Goal: Task Accomplishment & Management: Complete application form

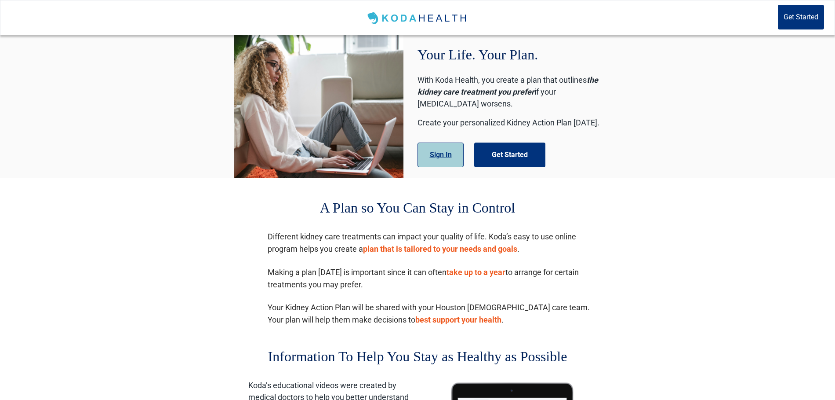
click at [450, 158] on button "Sign In" at bounding box center [441, 154] width 46 height 25
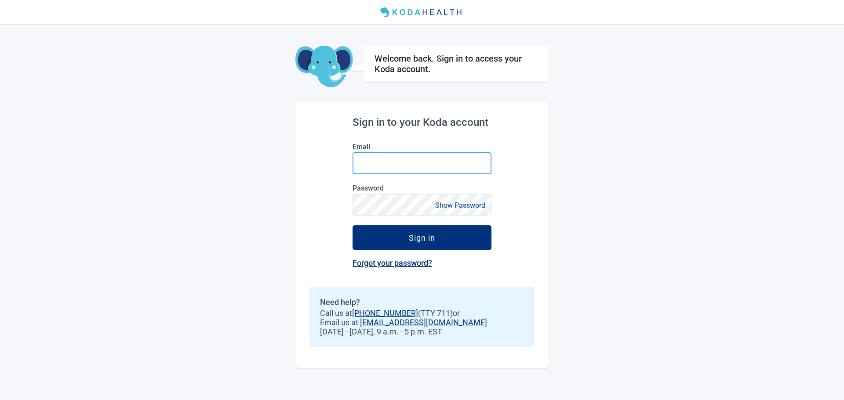
click at [418, 159] on input "Email" at bounding box center [421, 163] width 139 height 22
type input "[PERSON_NAME][EMAIL_ADDRESS][DOMAIN_NAME]"
click at [352, 225] on button "Sign in" at bounding box center [421, 237] width 139 height 25
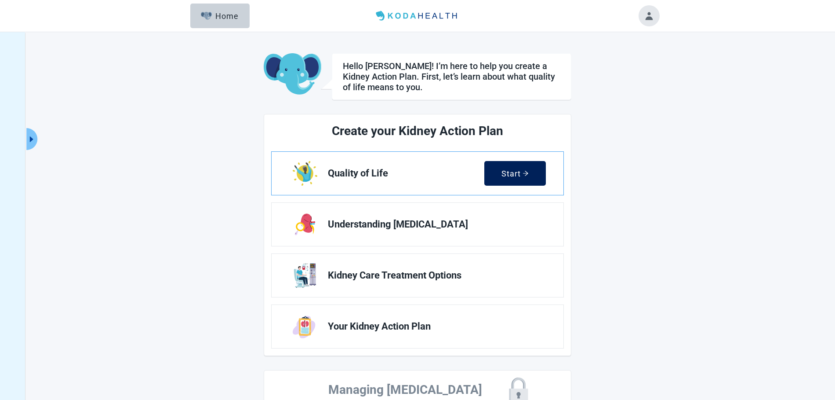
click at [511, 176] on div "Start" at bounding box center [514, 173] width 27 height 9
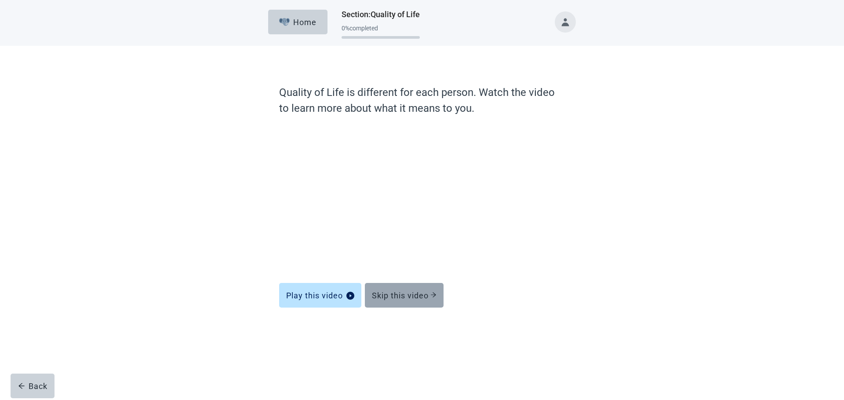
click at [432, 299] on div "Skip this video" at bounding box center [404, 295] width 65 height 9
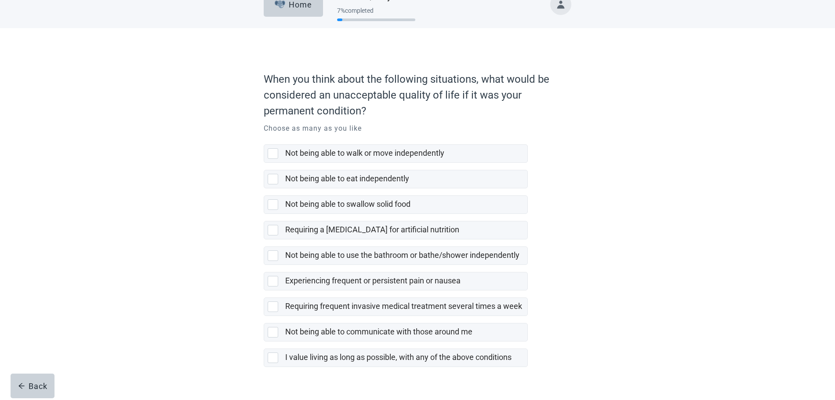
scroll to position [33, 0]
